Goal: Task Accomplishment & Management: Complete application form

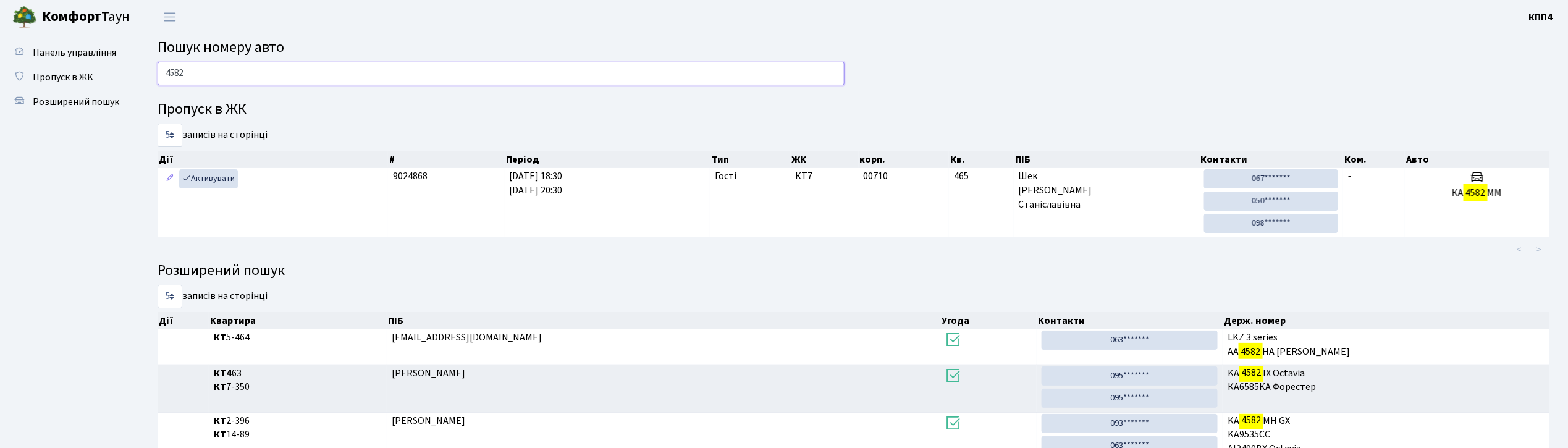
click at [321, 67] on input "4582" at bounding box center [500, 74] width 687 height 23
type input "4"
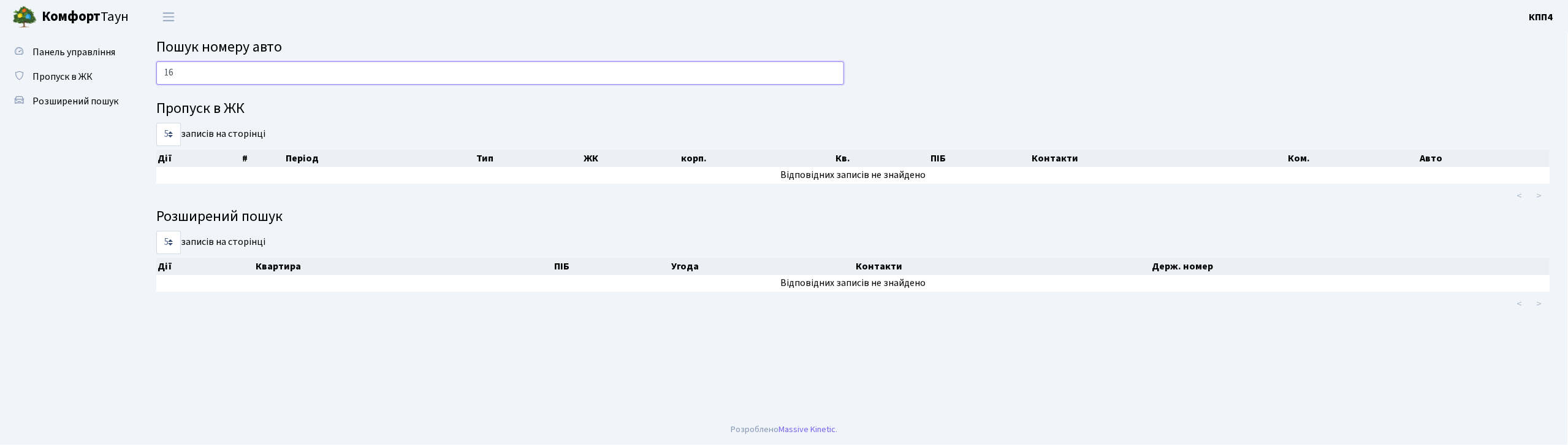
type input "1"
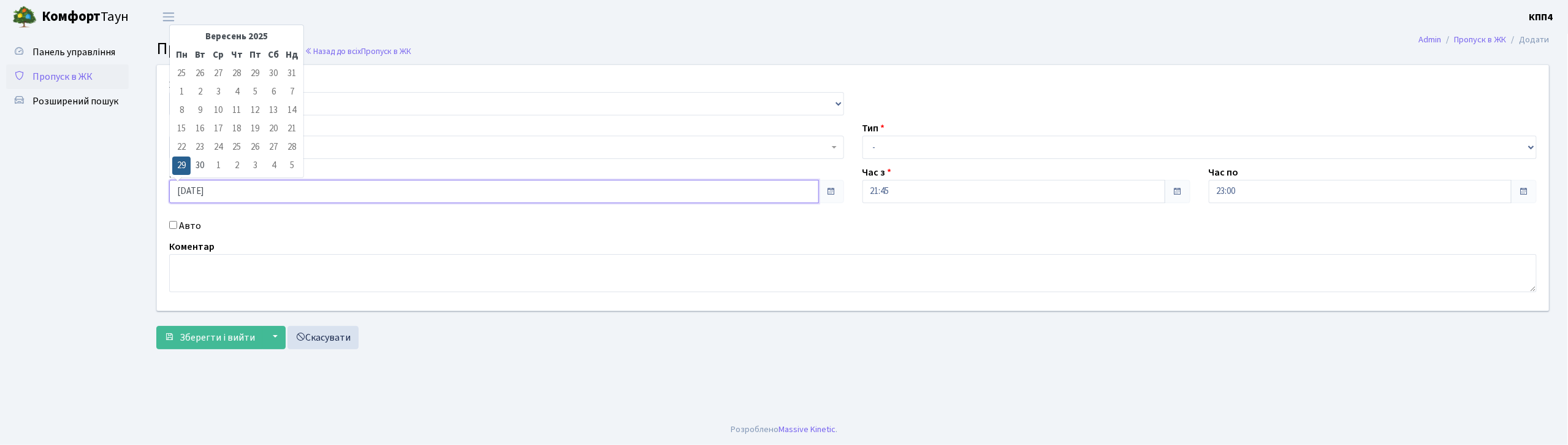
click at [235, 184] on input "29.09.2025" at bounding box center [494, 192] width 650 height 23
click at [202, 165] on td "30" at bounding box center [200, 165] width 18 height 18
type input "30.09.2025"
click at [319, 107] on select "- КТ, вул. Регенераторна, 4 КТ2, просп. Соборності, 17 КТ3, вул. Березнева, 16 …" at bounding box center [506, 104] width 675 height 23
select select "271"
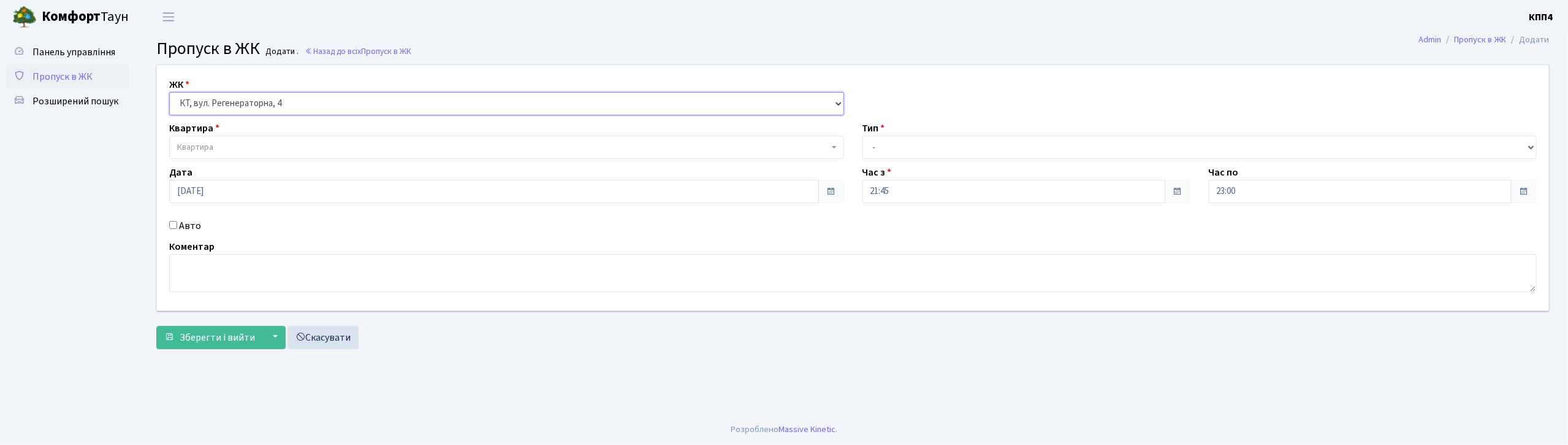
click at [169, 92] on select "- КТ, вул. Регенераторна, 4 КТ2, просп. Соборності, 17 КТ3, вул. Березнева, 16 …" at bounding box center [506, 104] width 675 height 23
select select
click at [311, 152] on span "Квартира" at bounding box center [503, 147] width 652 height 12
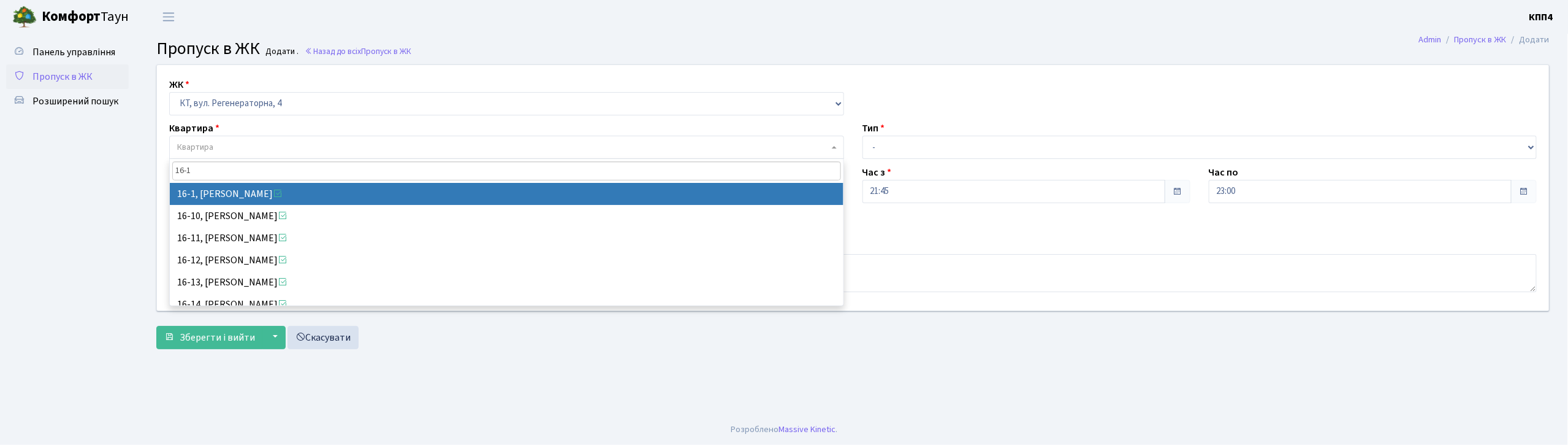
type input "16-1"
select select "8562"
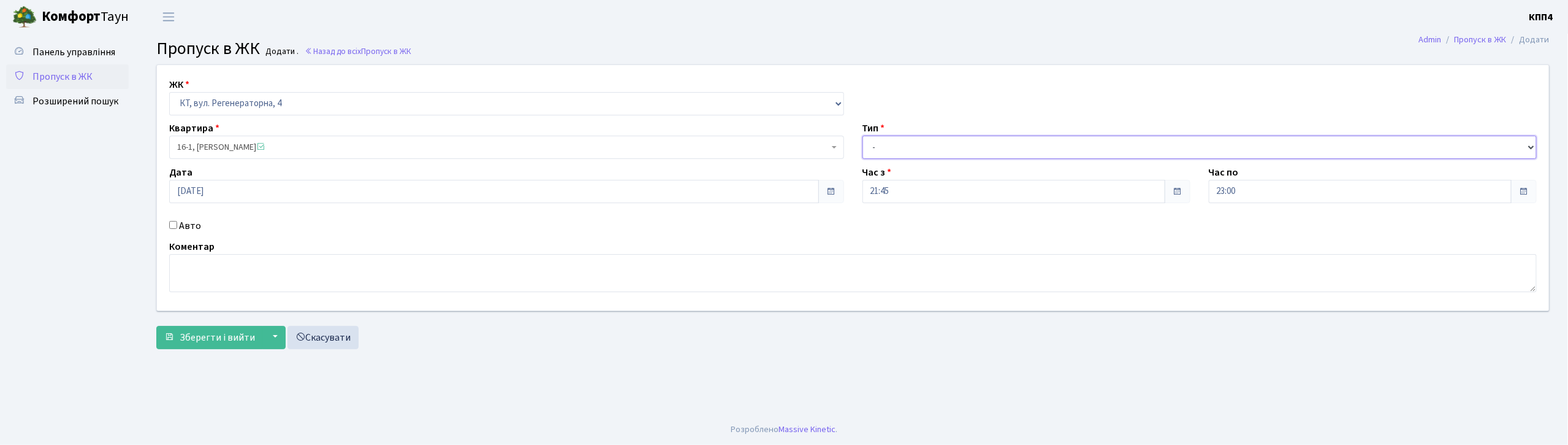
drag, startPoint x: 927, startPoint y: 150, endPoint x: 920, endPoint y: 158, distance: 10.6
click at [923, 152] on select "- Доставка Таксі Гості Сервіс" at bounding box center [1199, 147] width 675 height 23
select select "3"
click at [862, 136] on select "- Доставка Таксі Гості Сервіс" at bounding box center [1199, 147] width 675 height 23
click at [336, 281] on textarea at bounding box center [853, 273] width 1367 height 38
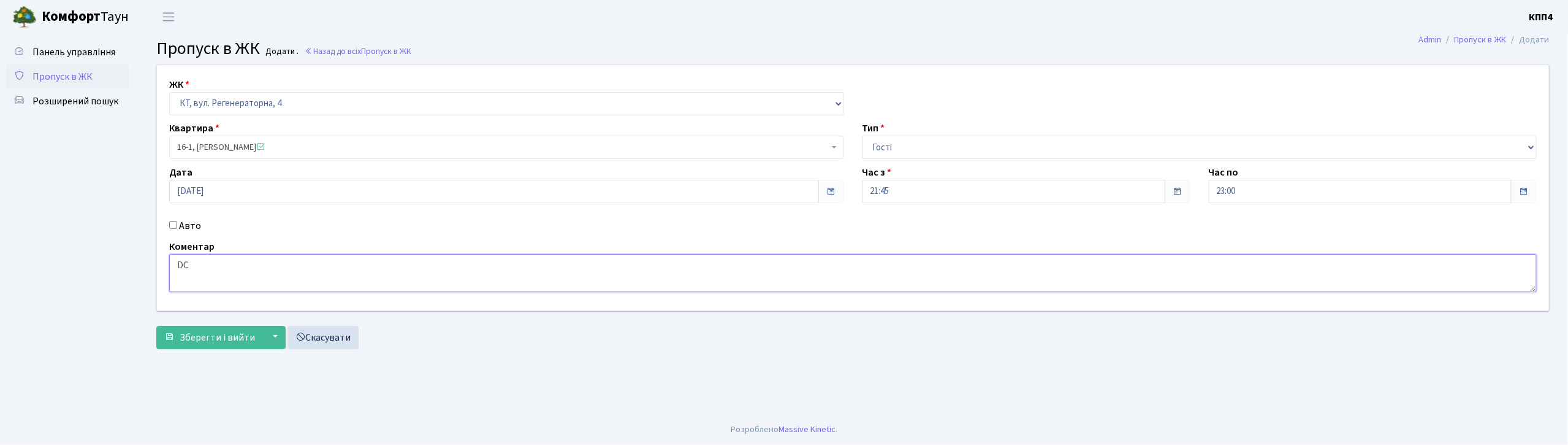
type textarea "D"
click at [379, 275] on textarea at bounding box center [853, 273] width 1367 height 38
type textarea "ВСІХ"
click at [221, 341] on span "Зберегти і вийти" at bounding box center [218, 337] width 76 height 13
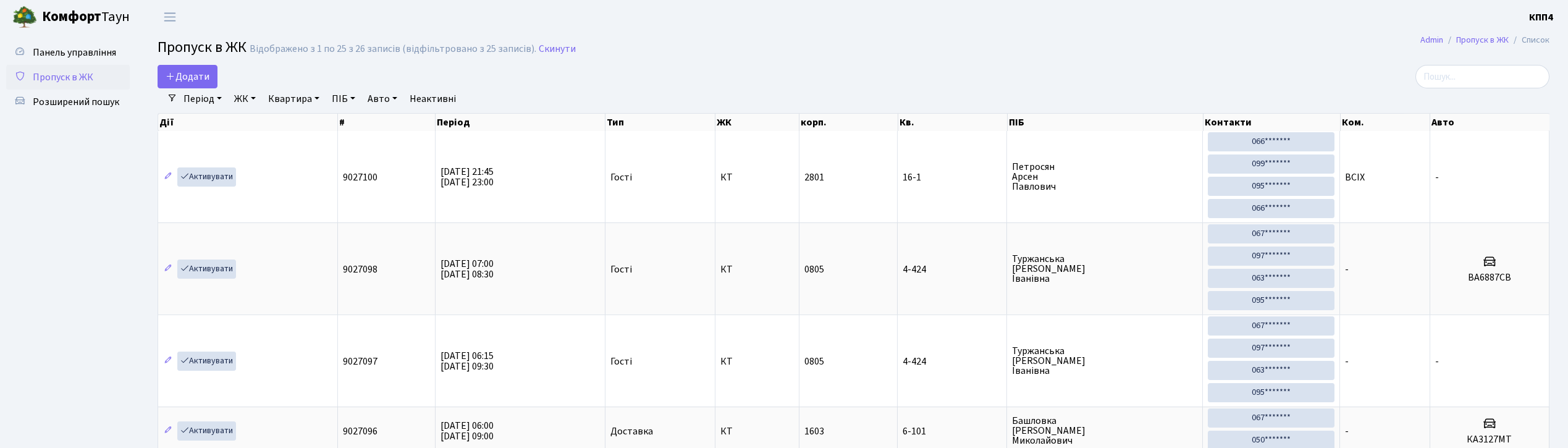
select select "25"
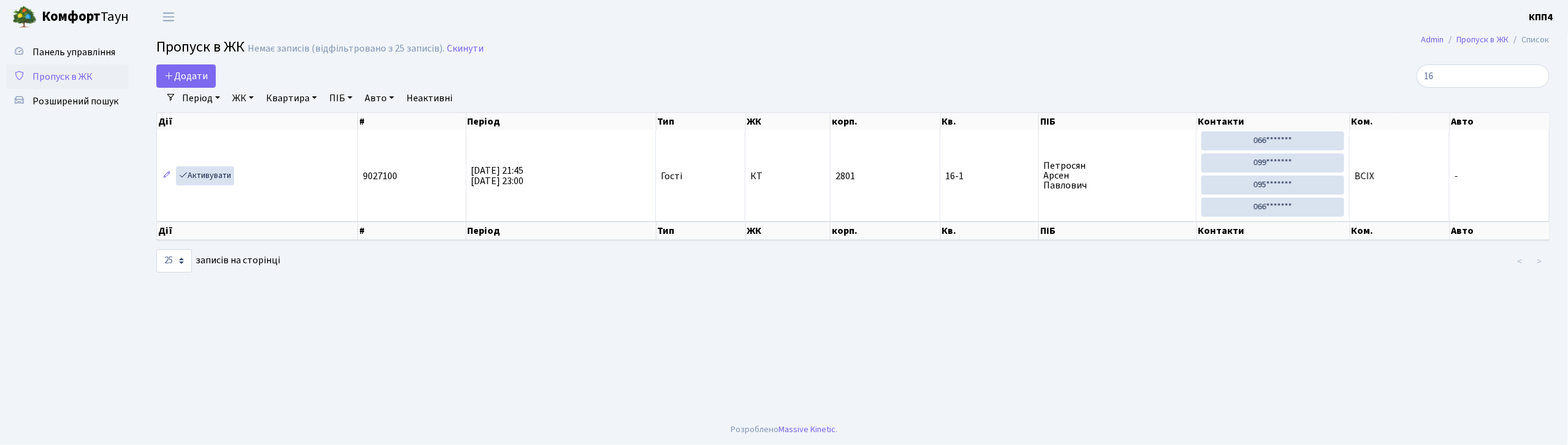
type input "1"
